Goal: Navigation & Orientation: Find specific page/section

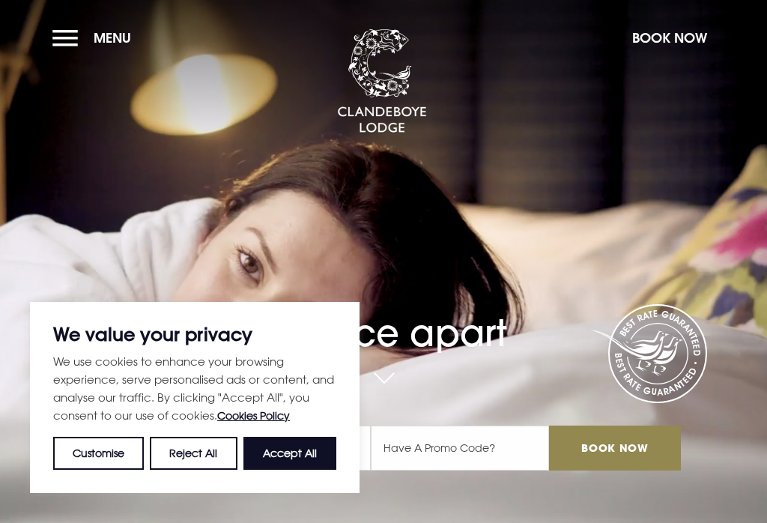
click at [300, 464] on button "Accept All" at bounding box center [289, 453] width 93 height 33
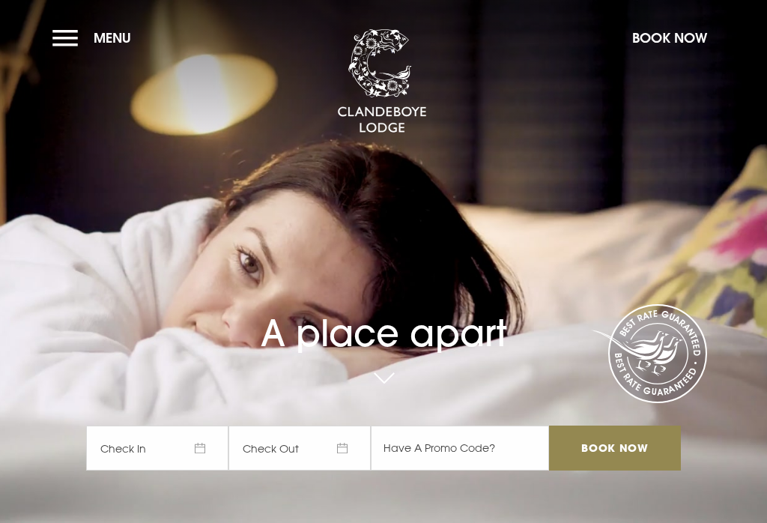
checkbox input "true"
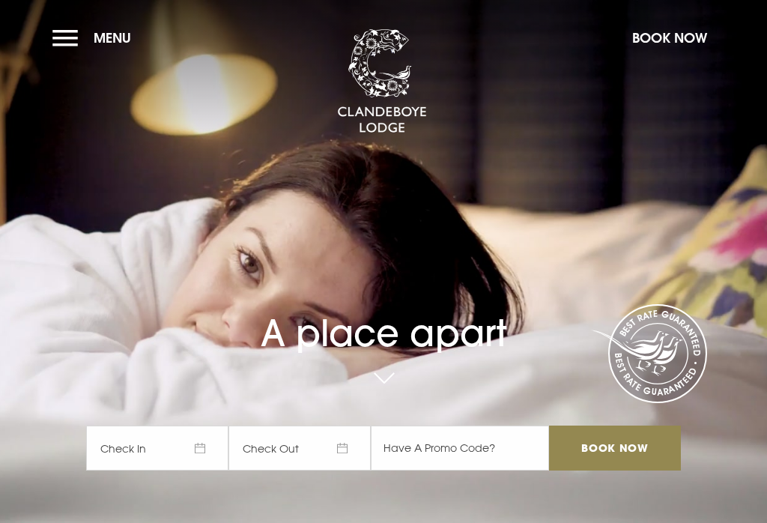
click at [65, 44] on button "Menu" at bounding box center [95, 38] width 86 height 32
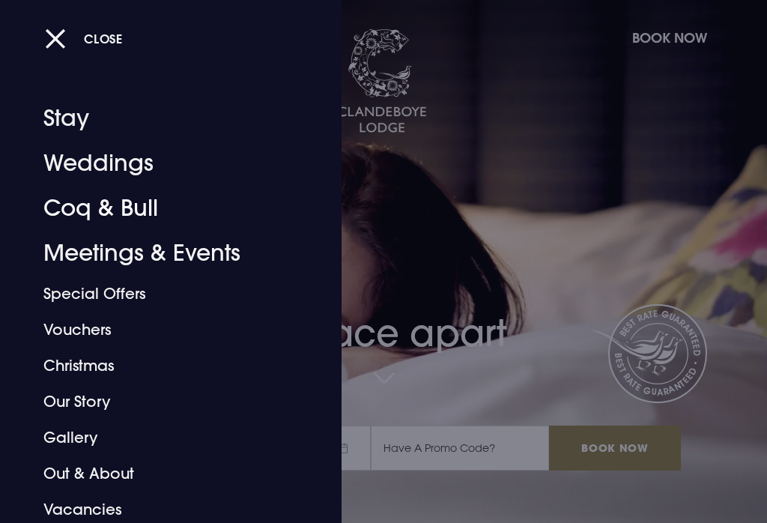
click at [63, 218] on link "Coq & Bull" at bounding box center [161, 208] width 237 height 45
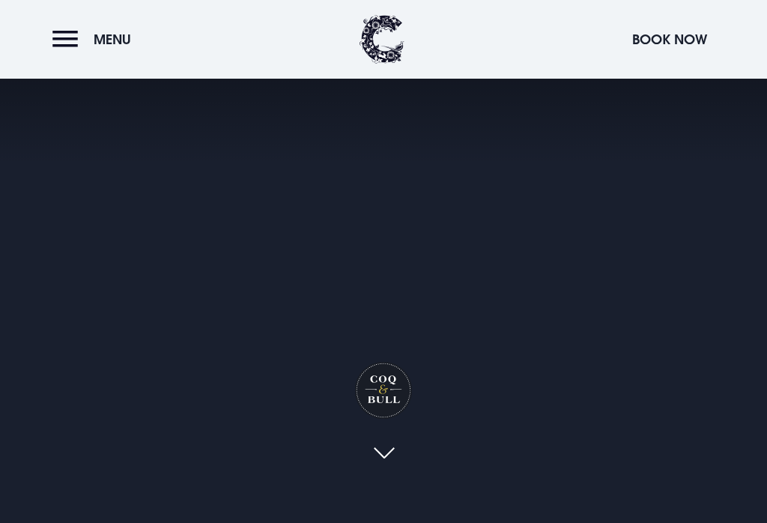
click at [98, 33] on span "Menu" at bounding box center [112, 39] width 37 height 17
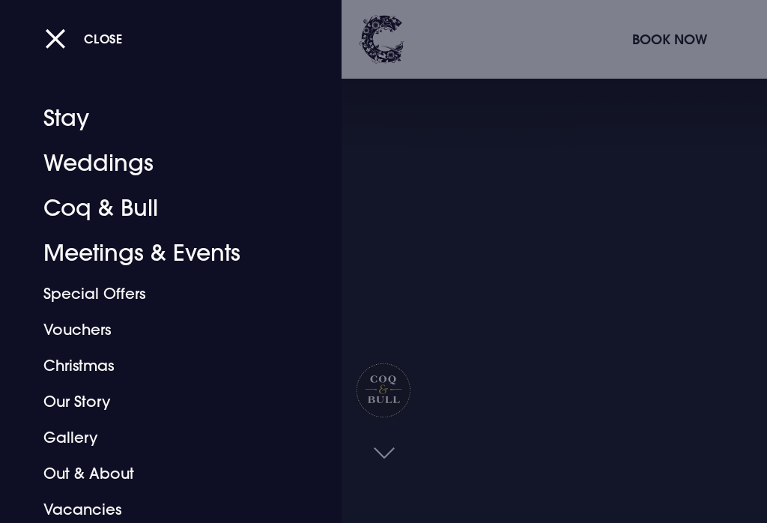
click at [190, 413] on link "Our Story" at bounding box center [161, 401] width 237 height 36
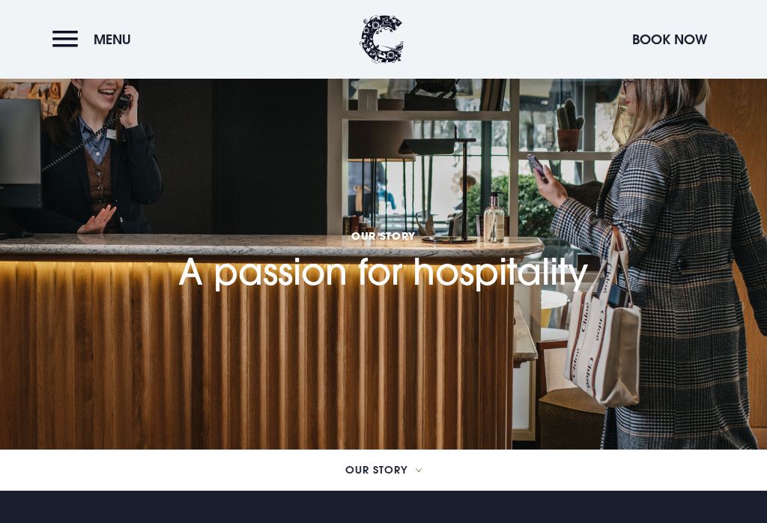
click at [67, 35] on button "Menu" at bounding box center [95, 39] width 86 height 32
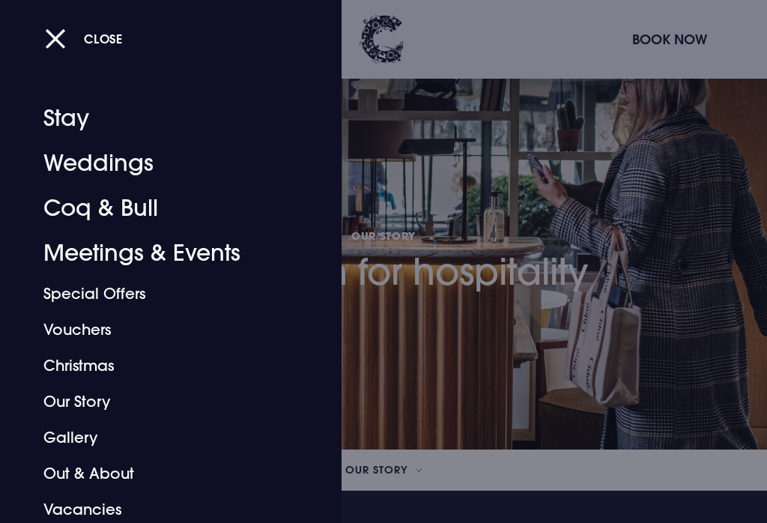
click at [77, 207] on link "Coq & Bull" at bounding box center [161, 208] width 237 height 45
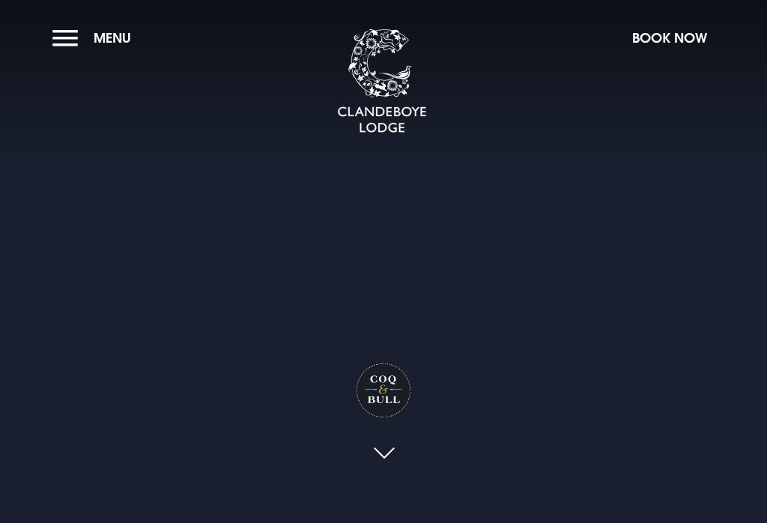
click at [380, 470] on link at bounding box center [383, 453] width 34 height 33
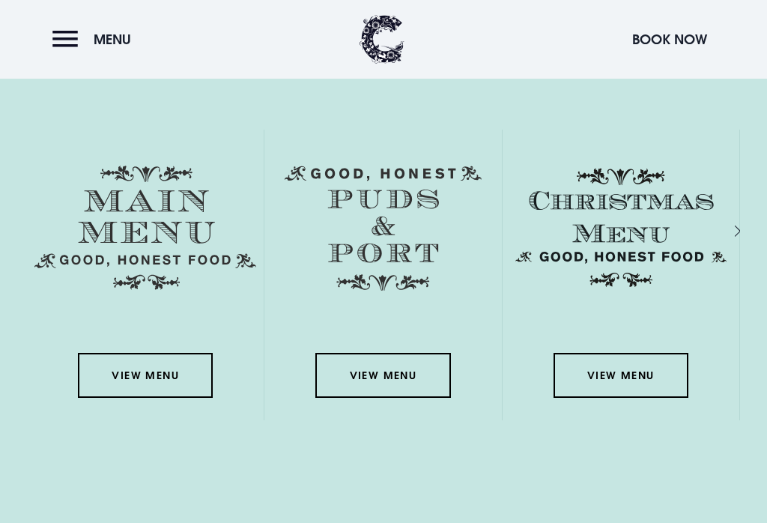
scroll to position [2457, 0]
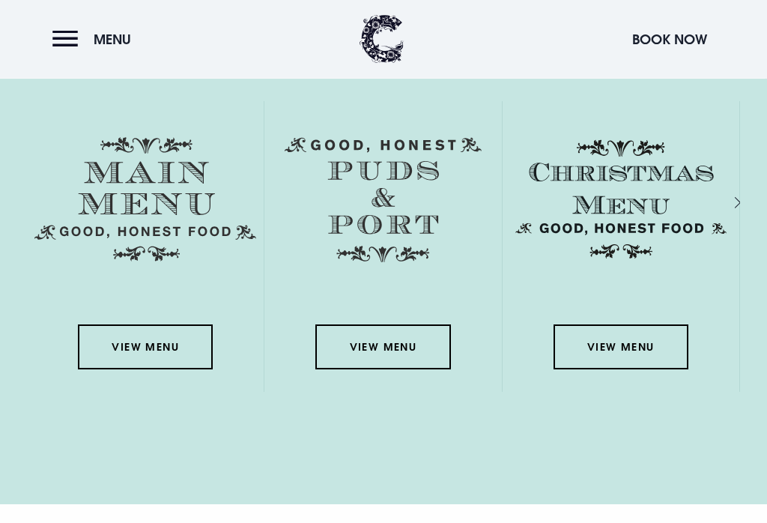
click at [112, 365] on link "View Menu" at bounding box center [145, 347] width 135 height 45
